Goal: Task Accomplishment & Management: Use online tool/utility

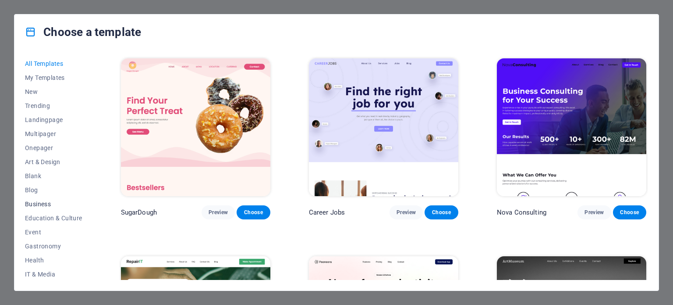
click at [40, 202] on span "Business" at bounding box center [53, 203] width 57 height 7
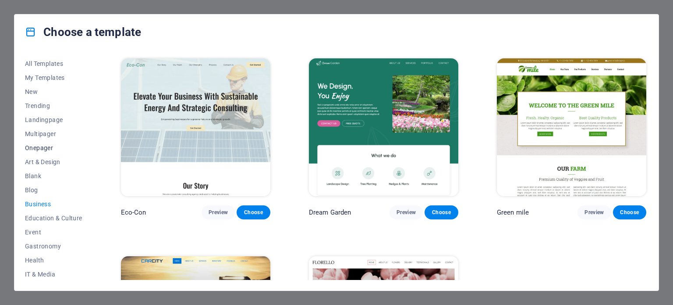
click at [37, 147] on span "Onepager" at bounding box center [53, 147] width 57 height 7
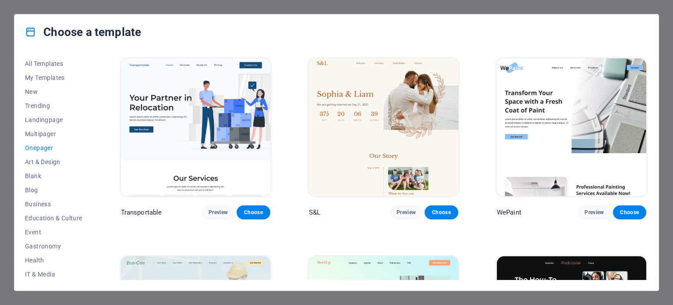
drag, startPoint x: 247, startPoint y: 8, endPoint x: 224, endPoint y: 17, distance: 25.2
click at [247, 8] on div "Choose a template All Templates My Templates New Trending Landingpage Multipage…" at bounding box center [336, 152] width 673 height 305
click at [8, 60] on div "Choose a template All Templates My Templates New Trending Landingpage Multipage…" at bounding box center [336, 152] width 673 height 305
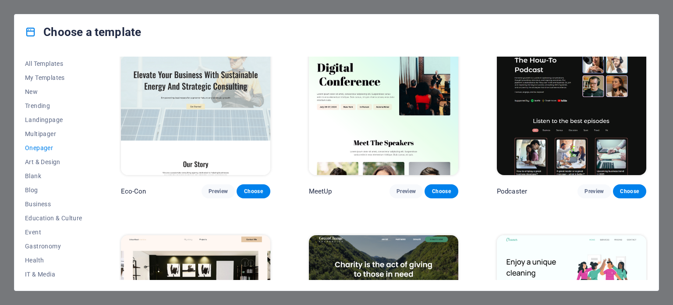
scroll to position [175, 0]
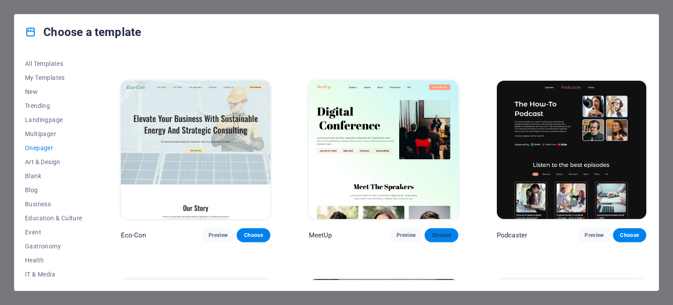
click at [436, 232] on span "Choose" at bounding box center [441, 234] width 19 height 7
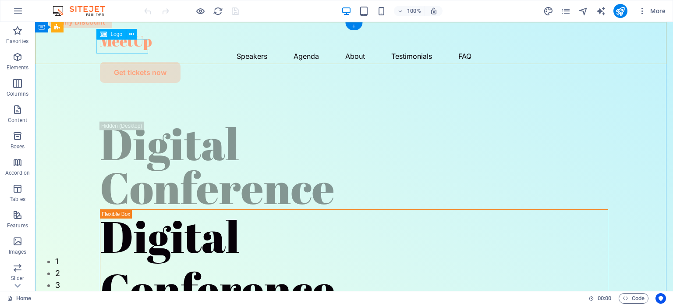
click at [137, 43] on div at bounding box center [354, 43] width 508 height 14
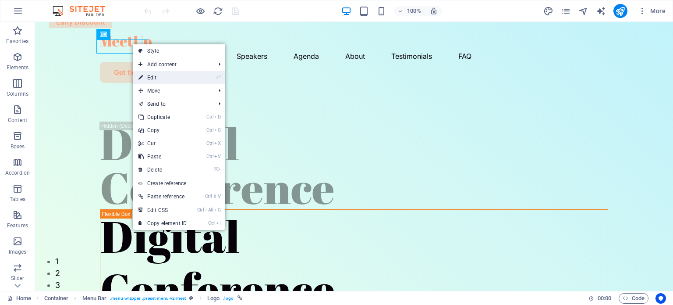
click at [154, 78] on link "⏎ Edit" at bounding box center [162, 77] width 59 height 13
select select "px"
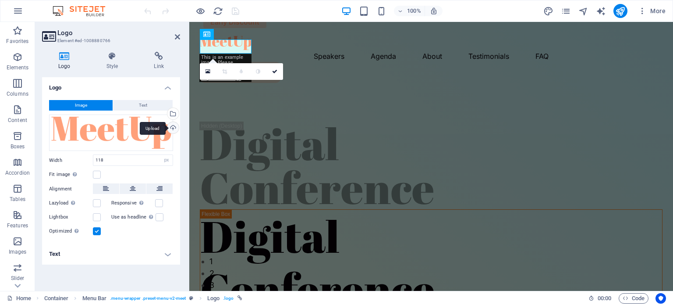
click at [172, 126] on div "Upload" at bounding box center [172, 128] width 13 height 13
click at [175, 112] on div "Select files from the file manager, stock photos, or upload file(s)" at bounding box center [172, 114] width 13 height 13
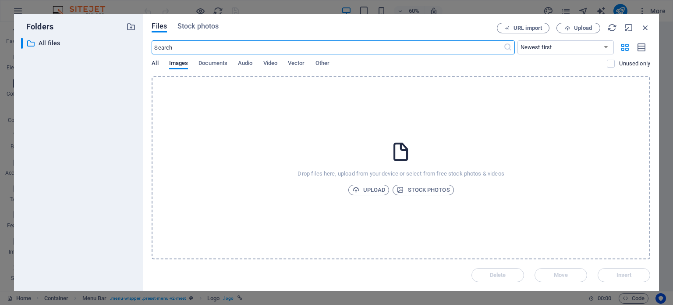
click at [154, 66] on span "All" at bounding box center [155, 64] width 7 height 12
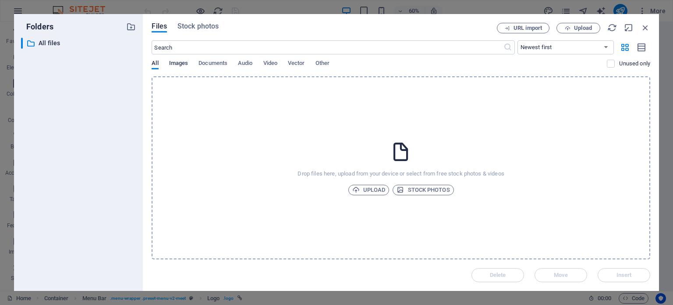
click at [181, 66] on span "Images" at bounding box center [178, 64] width 19 height 12
click at [645, 25] on icon "button" at bounding box center [646, 28] width 10 height 10
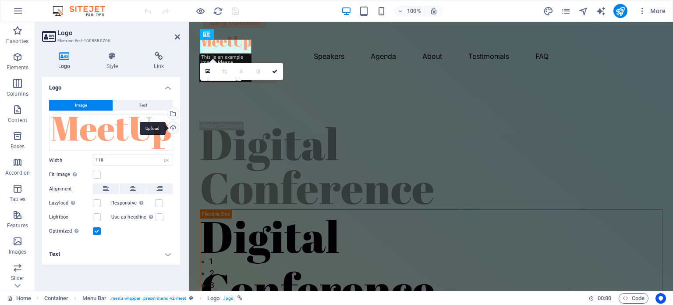
click at [171, 128] on div "Upload" at bounding box center [172, 128] width 13 height 13
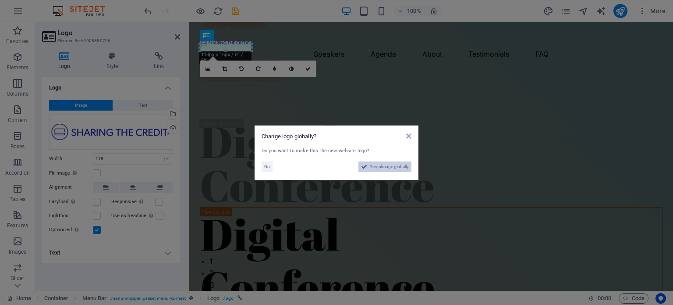
drag, startPoint x: 384, startPoint y: 164, endPoint x: 224, endPoint y: 208, distance: 166.4
click at [384, 164] on span "Yes, change globally" at bounding box center [389, 166] width 39 height 11
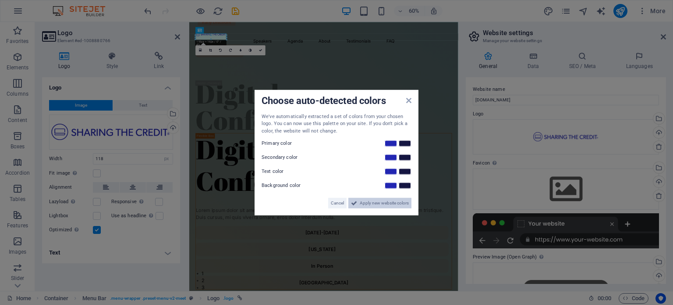
click at [370, 203] on span "Apply new website colors" at bounding box center [384, 203] width 49 height 11
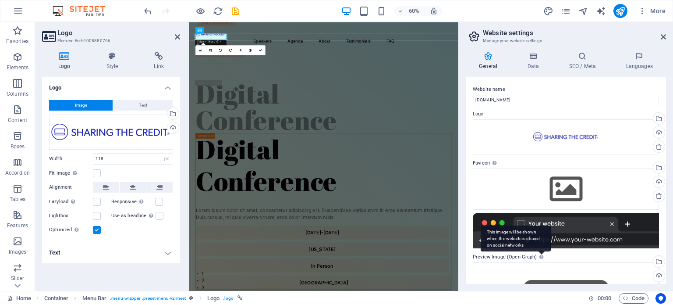
scroll to position [86, 0]
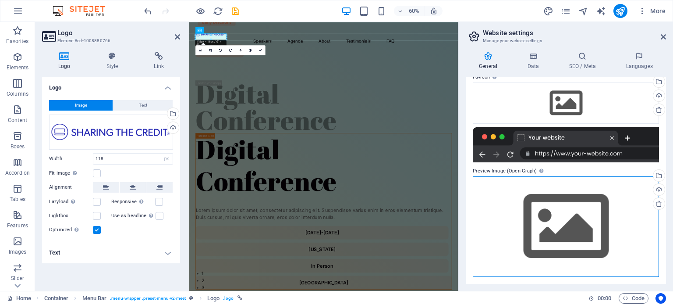
click at [561, 220] on div "Drag files here, click to choose files or select files from Files or our free s…" at bounding box center [566, 226] width 186 height 100
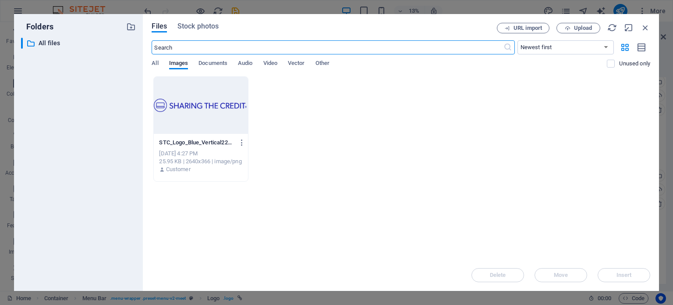
click at [182, 101] on div at bounding box center [201, 105] width 94 height 57
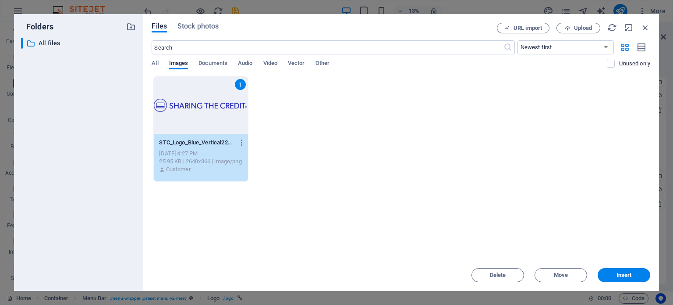
click at [622, 270] on button "Insert" at bounding box center [624, 275] width 53 height 14
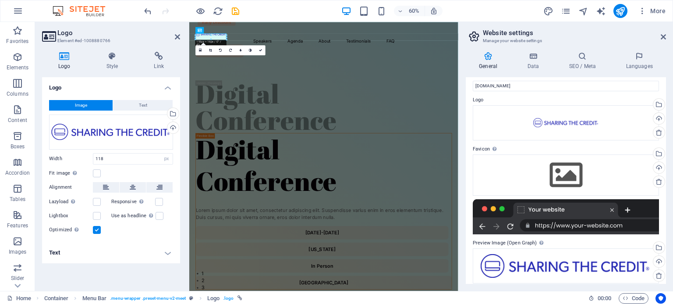
scroll to position [20, 0]
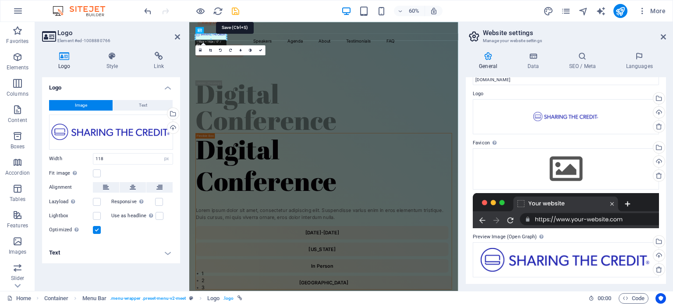
click at [236, 12] on icon "save" at bounding box center [236, 11] width 10 height 10
checkbox input "false"
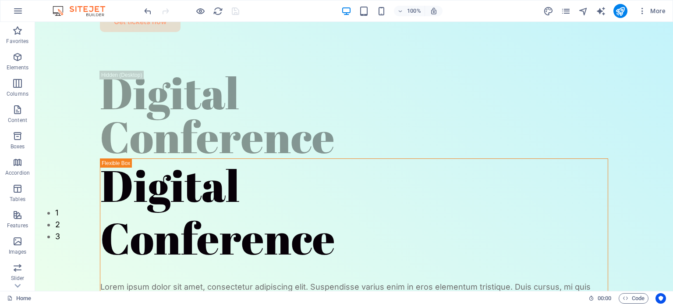
scroll to position [0, 0]
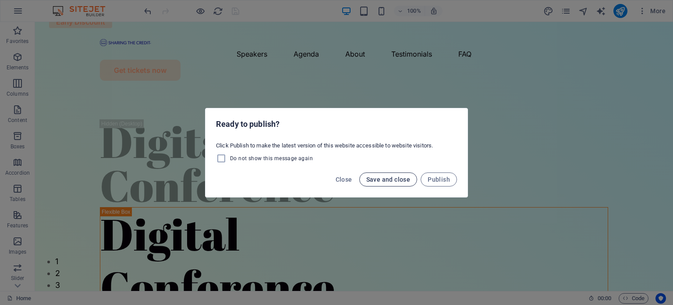
click at [397, 180] on span "Save and close" at bounding box center [388, 179] width 44 height 7
